Goal: Information Seeking & Learning: Learn about a topic

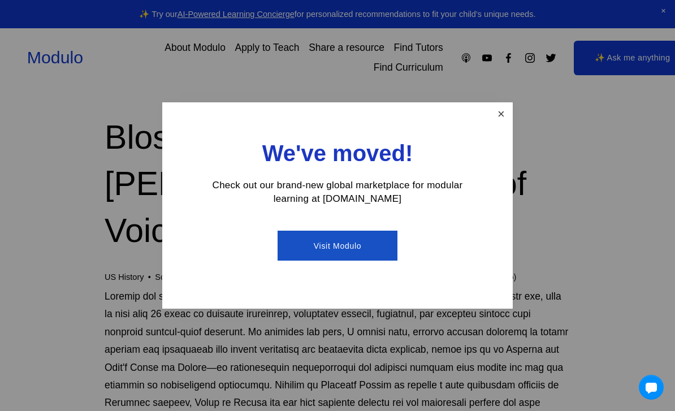
click at [499, 113] on link "Close" at bounding box center [501, 114] width 20 height 20
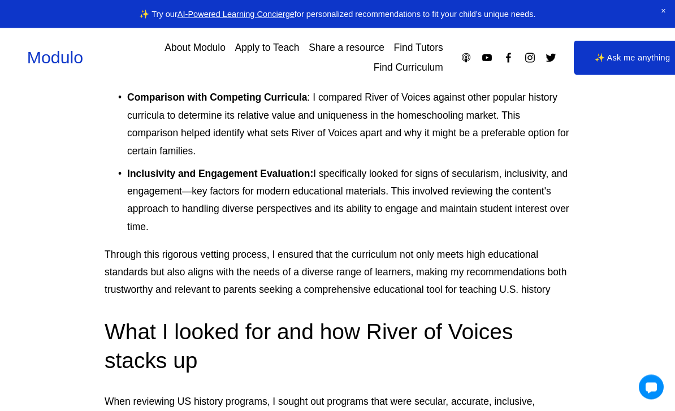
scroll to position [5259, 0]
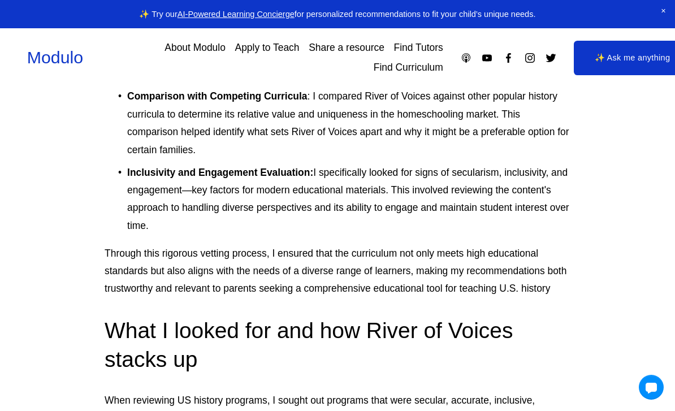
click at [418, 70] on link "Find Curriculum" at bounding box center [409, 68] width 70 height 20
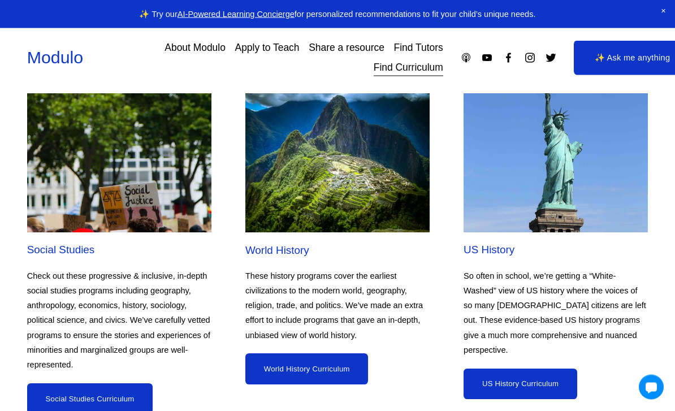
scroll to position [3995, 0]
click at [551, 369] on link "US History Curriculum" at bounding box center [521, 384] width 114 height 31
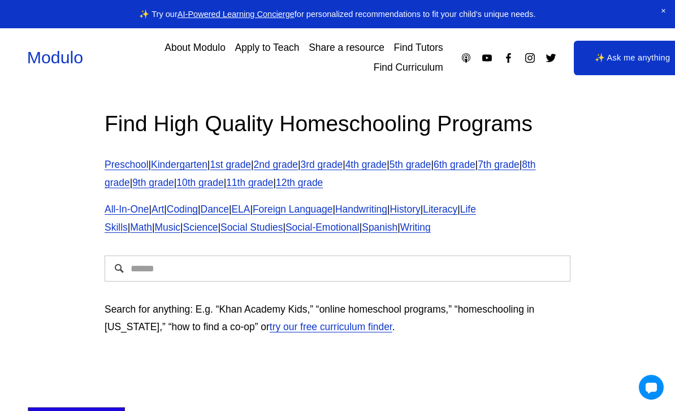
click at [431, 163] on link "5th grade" at bounding box center [411, 164] width 42 height 11
click at [431, 161] on link "5th grade" at bounding box center [411, 164] width 42 height 11
click at [420, 207] on span "History" at bounding box center [405, 209] width 31 height 11
click at [141, 207] on span "All-In-One" at bounding box center [127, 209] width 44 height 11
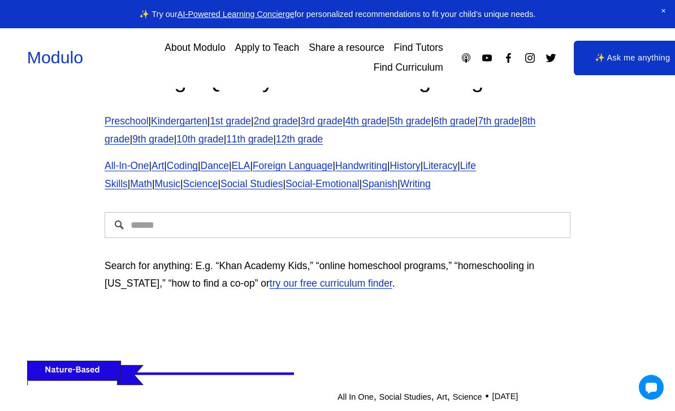
scroll to position [42, 0]
click at [431, 127] on link "5th grade" at bounding box center [411, 121] width 42 height 11
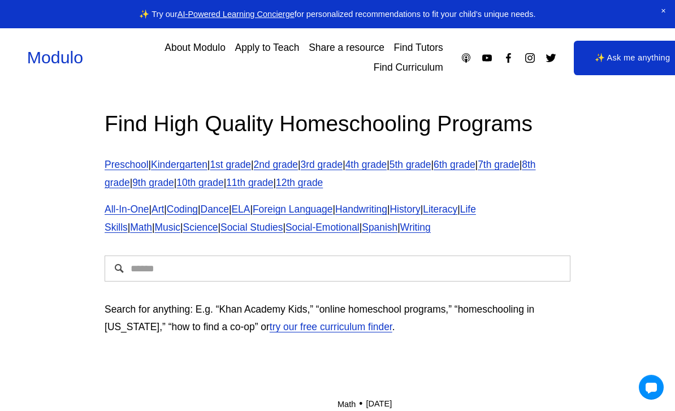
click at [420, 210] on span "History" at bounding box center [405, 209] width 31 height 11
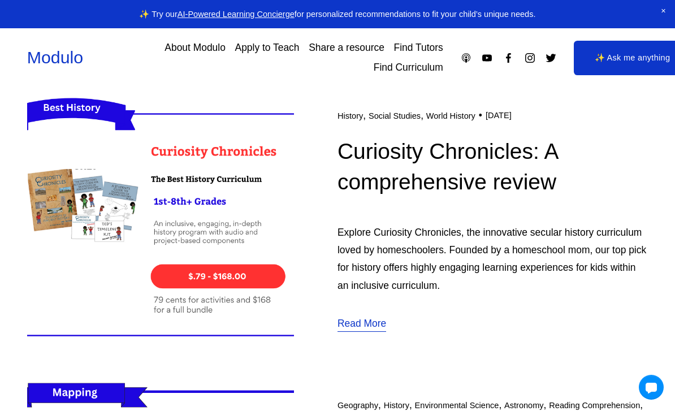
scroll to position [303, 0]
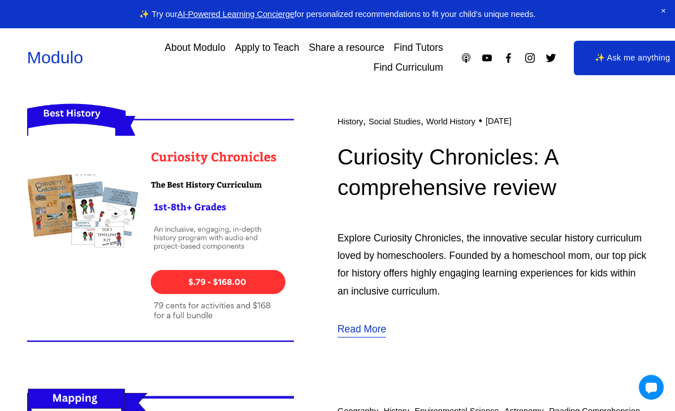
click at [512, 187] on link "Curiosity Chronicles: A comprehensive review" at bounding box center [447, 172] width 220 height 55
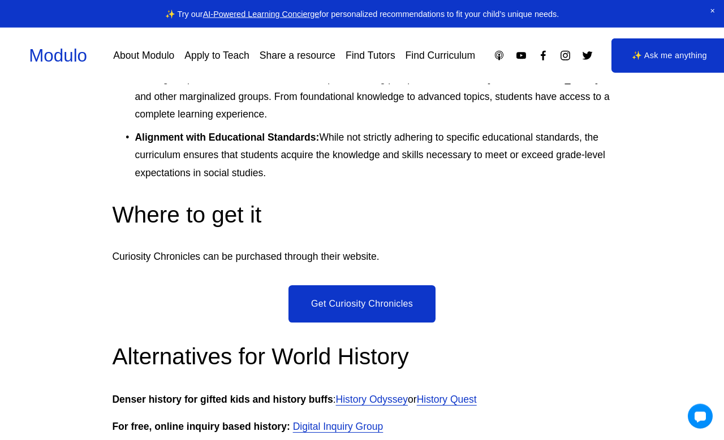
scroll to position [3262, 0]
click at [388, 285] on link "Get Curiosity Chronicles" at bounding box center [361, 303] width 147 height 37
